Goal: Check status: Check status

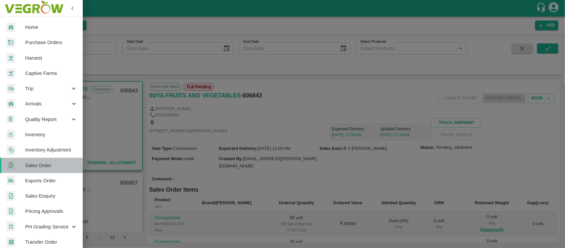
click at [38, 166] on span "Sales Order" at bounding box center [51, 165] width 52 height 7
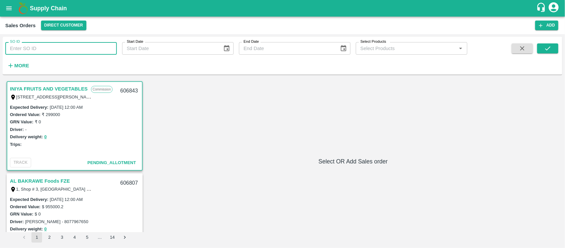
click at [47, 52] on input "SO ID" at bounding box center [61, 48] width 112 height 13
paste input "605315"
type input "605315"
click at [547, 48] on icon "submit" at bounding box center [547, 48] width 7 height 7
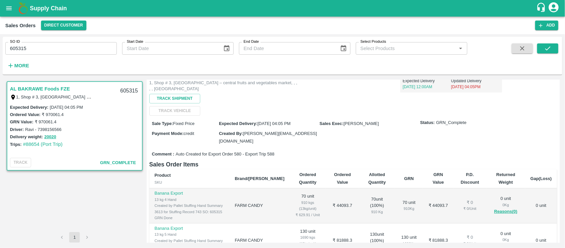
scroll to position [49, 0]
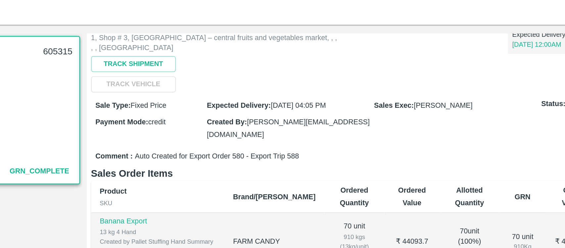
click at [237, 151] on span "Auto Created for Export Order 580 - Export Trip 588" at bounding box center [225, 154] width 99 height 6
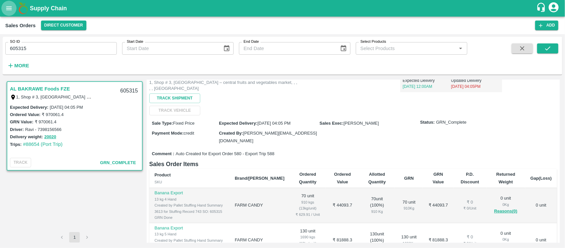
click at [9, 6] on icon "open drawer" at bounding box center [8, 8] width 7 height 7
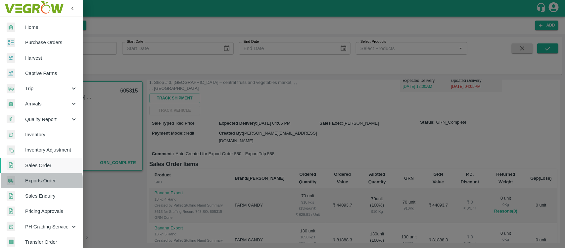
click at [34, 182] on span "Exports Order" at bounding box center [51, 180] width 52 height 7
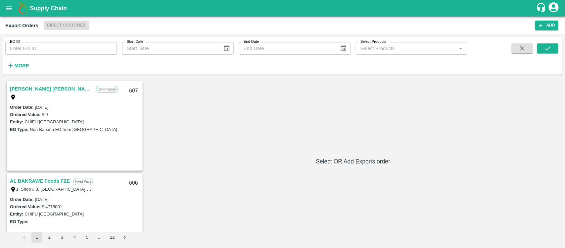
click at [80, 42] on input "EO ID" at bounding box center [61, 48] width 112 height 13
type input "580"
click at [547, 47] on icon "submit" at bounding box center [547, 48] width 7 height 7
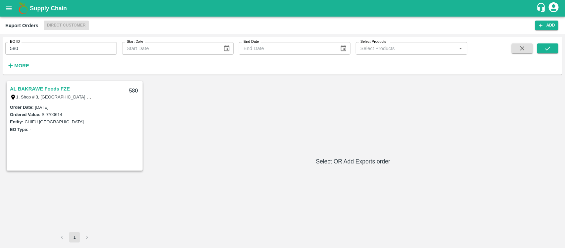
click at [87, 95] on label "1, Shop # 3, [GEOGRAPHIC_DATA] – central fruits and vegetables market, , , , , …" at bounding box center [115, 96] width 199 height 5
click at [60, 90] on link "AL BAKRAWE Foods FZE" at bounding box center [40, 88] width 60 height 9
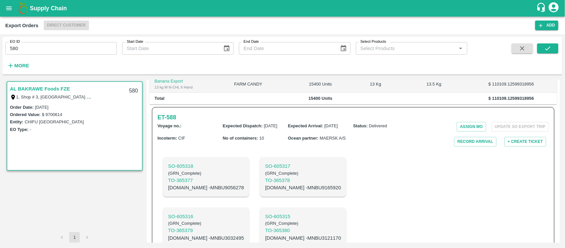
scroll to position [173, 0]
click at [159, 135] on div "Incoterm : CIF" at bounding box center [190, 141] width 65 height 12
